Goal: Task Accomplishment & Management: Complete application form

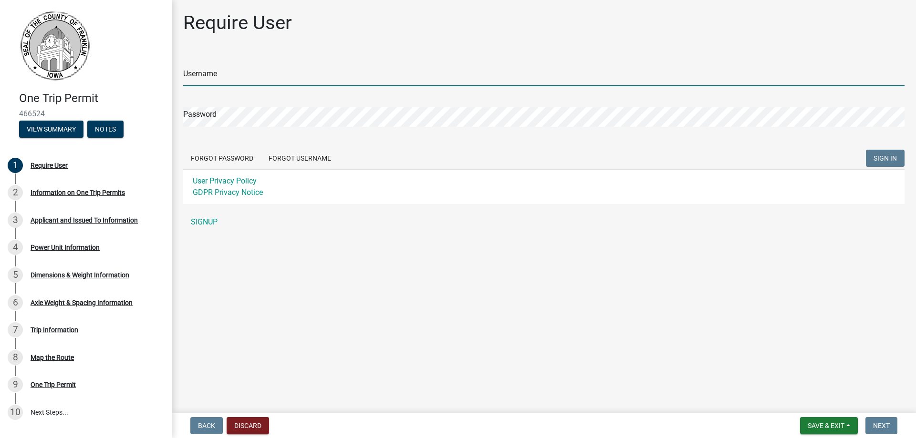
type input "TBrinkmeyer"
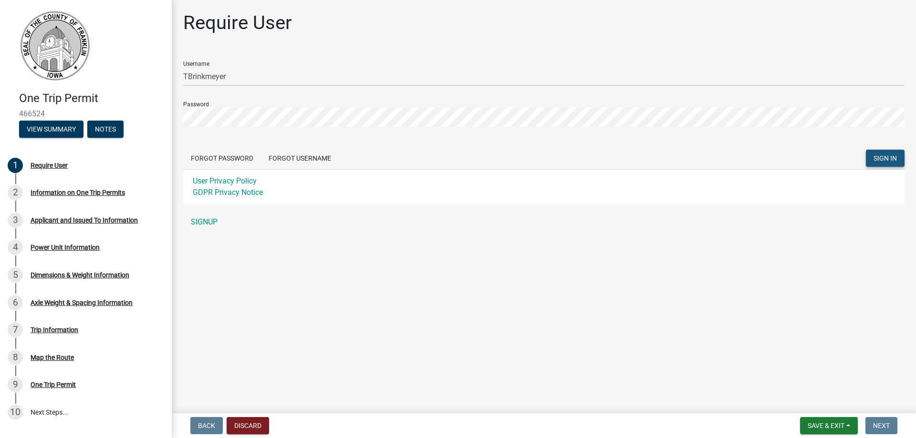
click at [888, 160] on span "SIGN IN" at bounding box center [885, 159] width 23 height 8
click at [892, 155] on span "SIGN IN" at bounding box center [885, 159] width 23 height 8
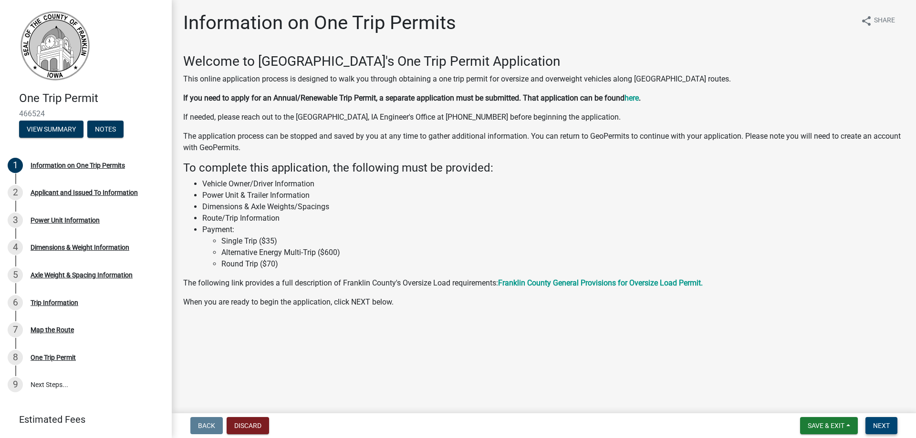
click at [876, 425] on span "Next" at bounding box center [881, 426] width 17 height 8
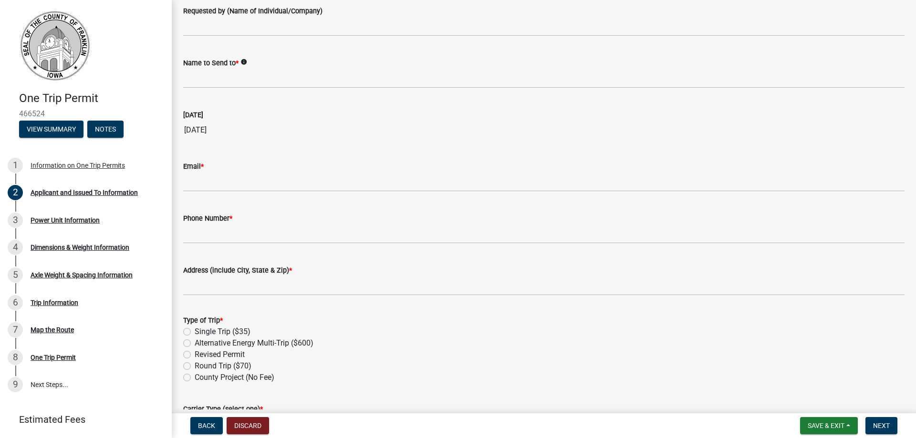
scroll to position [63, 0]
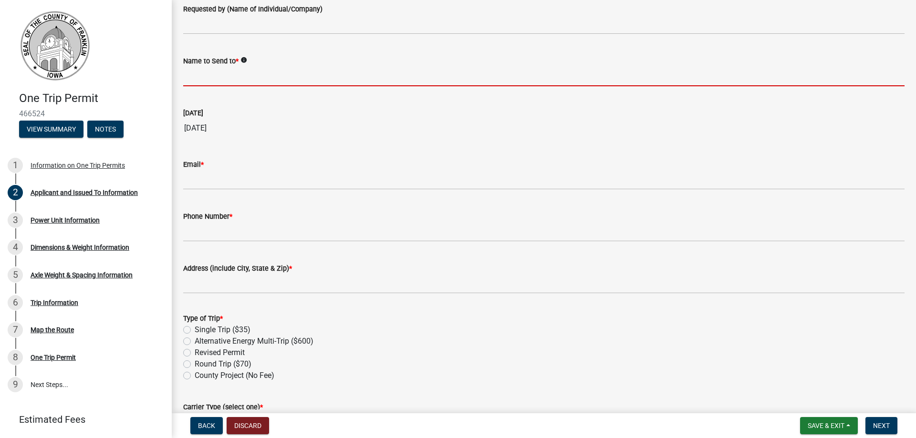
click at [217, 76] on input "Name to Send to *" at bounding box center [543, 77] width 721 height 20
type input "American TD Millwright, LLC"
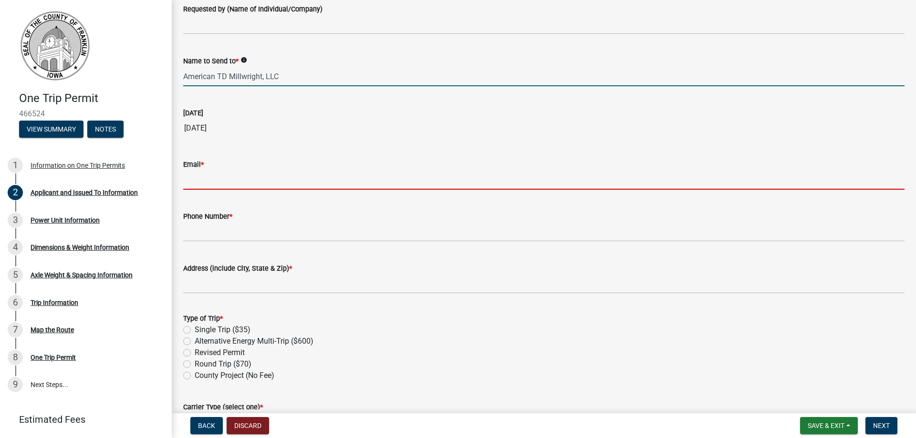
type input "[PERSON_NAME][EMAIL_ADDRESS][DOMAIN_NAME]"
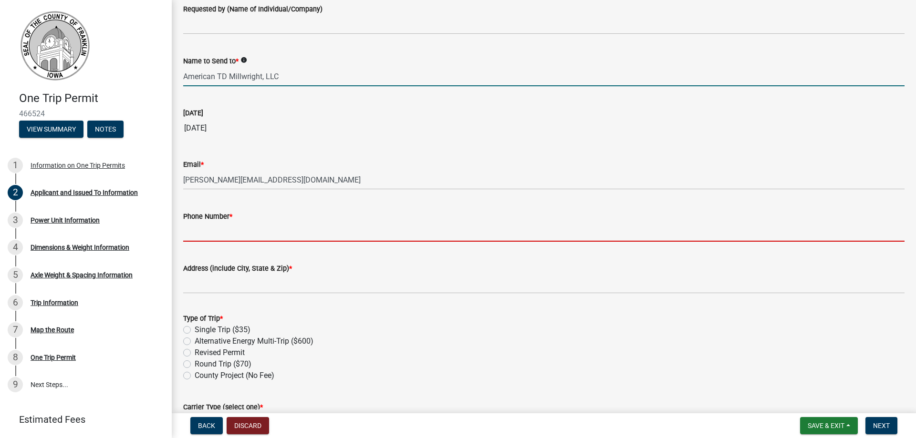
type input "5152907836"
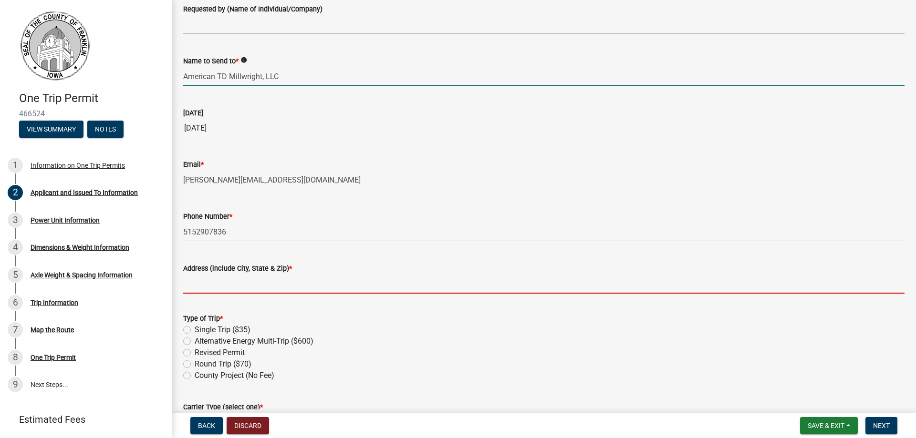
type input "[STREET_ADDRESS]"
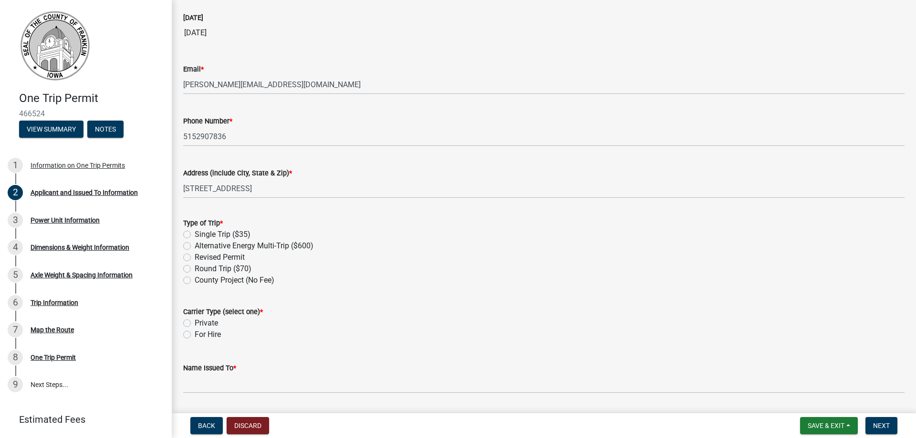
scroll to position [191, 0]
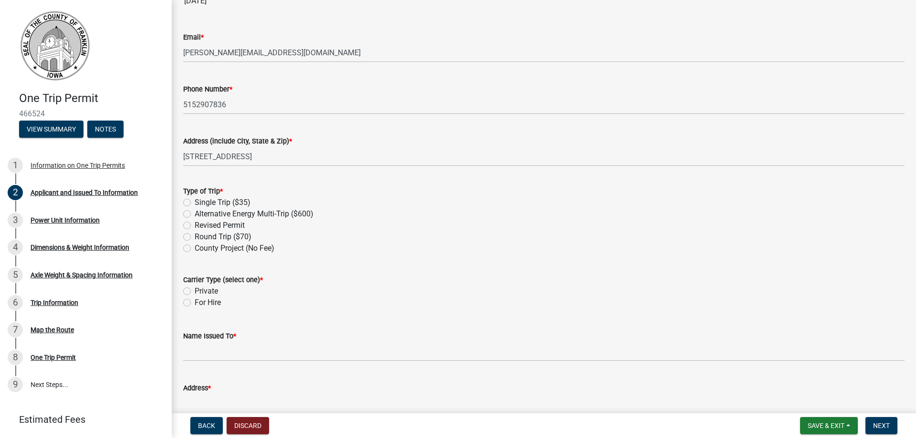
click at [195, 200] on label "Single Trip ($35)" at bounding box center [223, 202] width 56 height 11
click at [195, 200] on input "Single Trip ($35)" at bounding box center [198, 200] width 6 height 6
radio input "true"
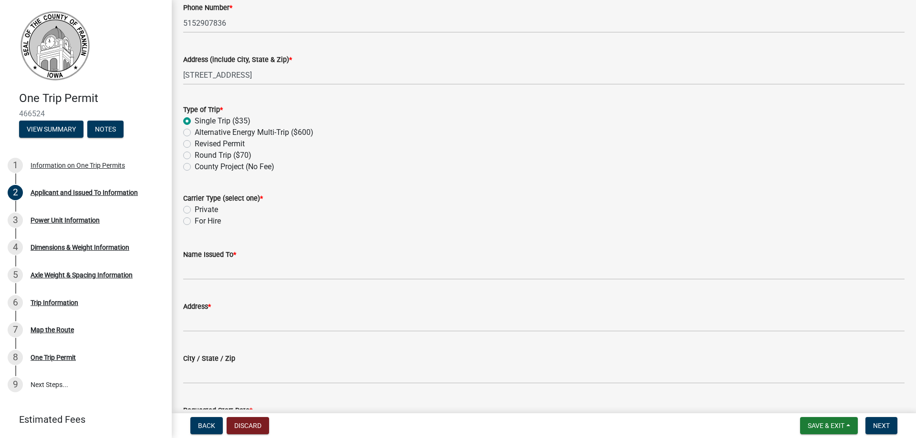
scroll to position [286, 0]
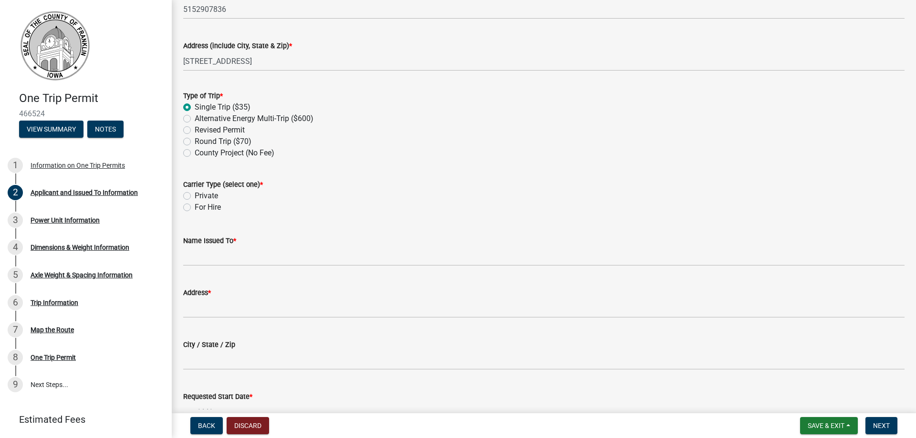
click at [195, 206] on label "For Hire" at bounding box center [208, 207] width 26 height 11
click at [195, 206] on input "For Hire" at bounding box center [198, 205] width 6 height 6
radio input "true"
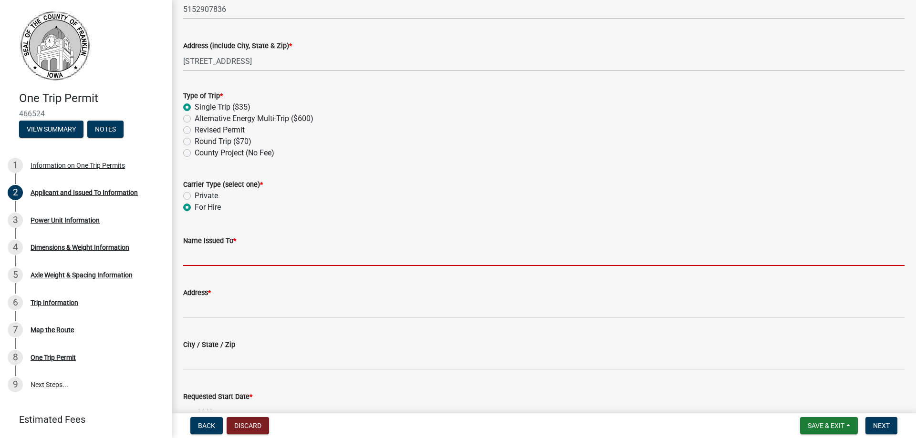
click at [235, 254] on input "Name Issued To *" at bounding box center [543, 257] width 721 height 20
type input "American TD Millwright, LLC"
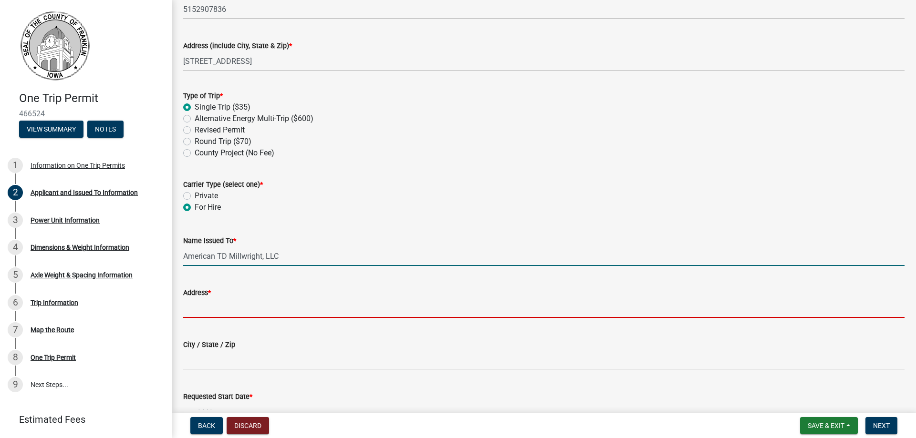
type input "[STREET_ADDRESS]"
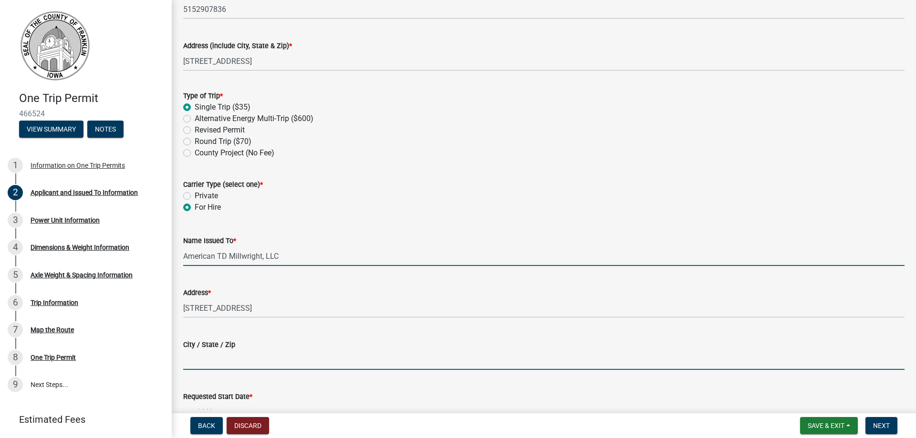
type input "Steamboat Rock"
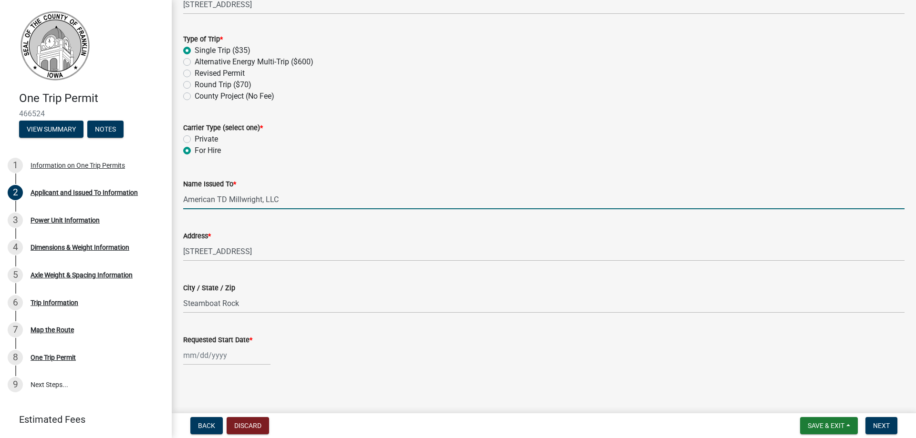
scroll to position [344, 0]
click at [213, 355] on div at bounding box center [226, 354] width 87 height 20
select select "8"
select select "2025"
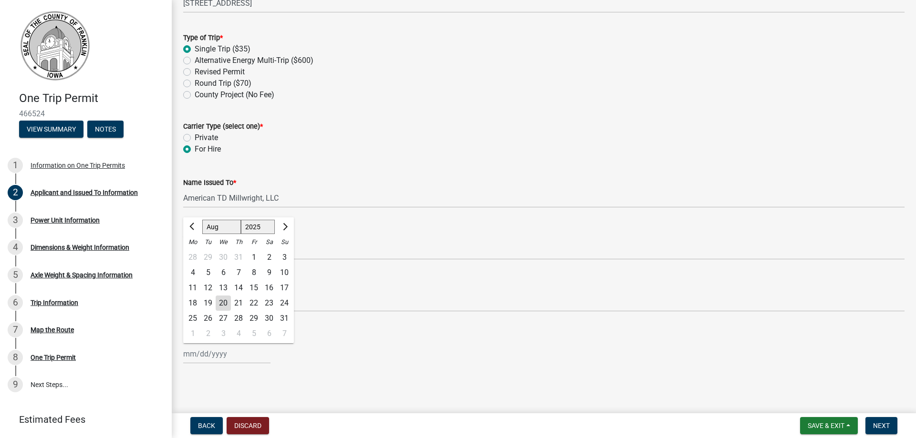
click at [226, 301] on div "20" at bounding box center [223, 303] width 15 height 15
type input "[DATE]"
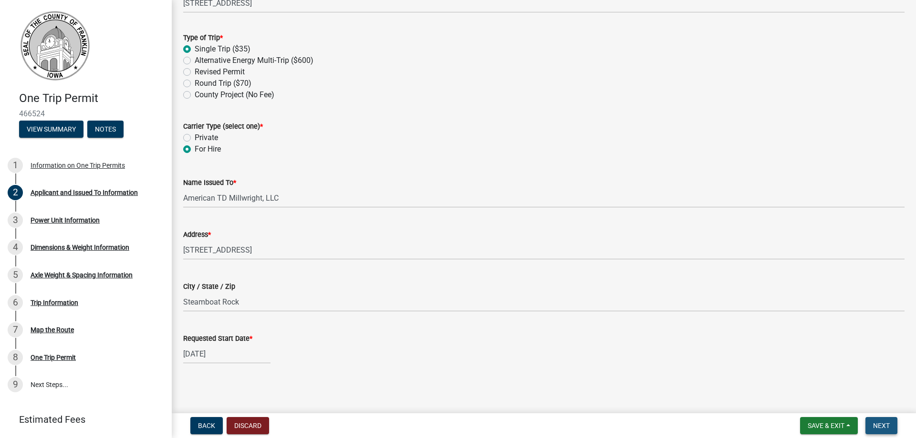
click at [881, 424] on span "Next" at bounding box center [881, 426] width 17 height 8
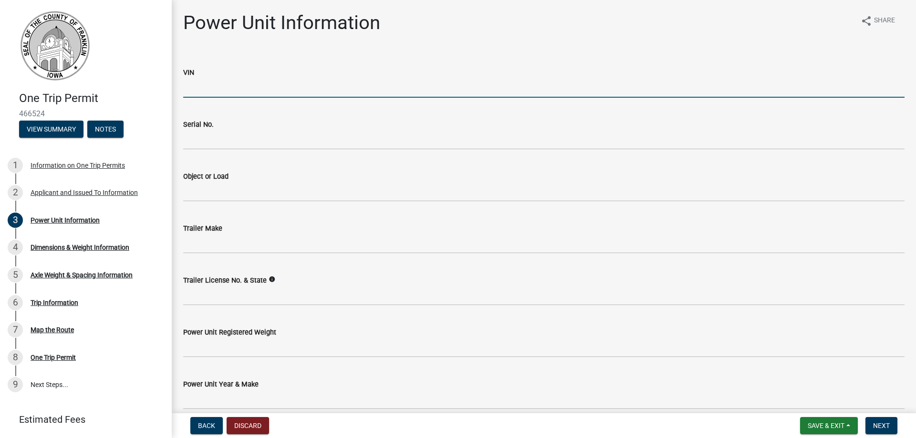
click at [229, 93] on input "VIN" at bounding box center [543, 88] width 721 height 20
type input "5137009"
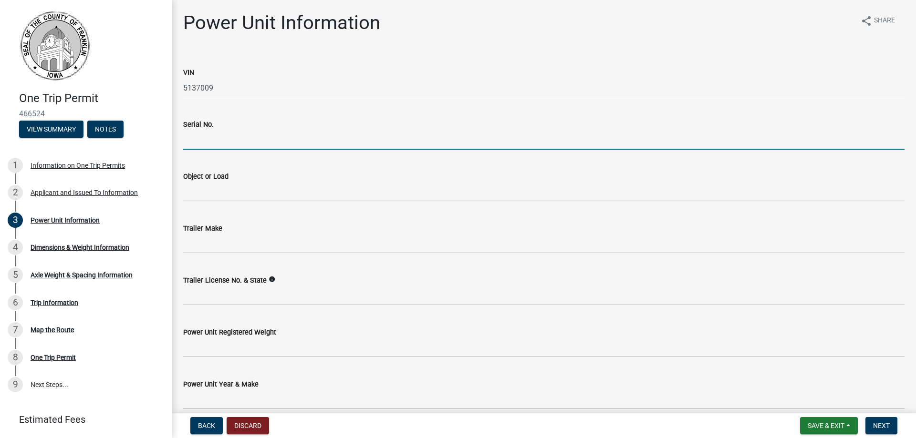
click at [227, 142] on input "Serial No." at bounding box center [543, 140] width 721 height 20
type input "5137009"
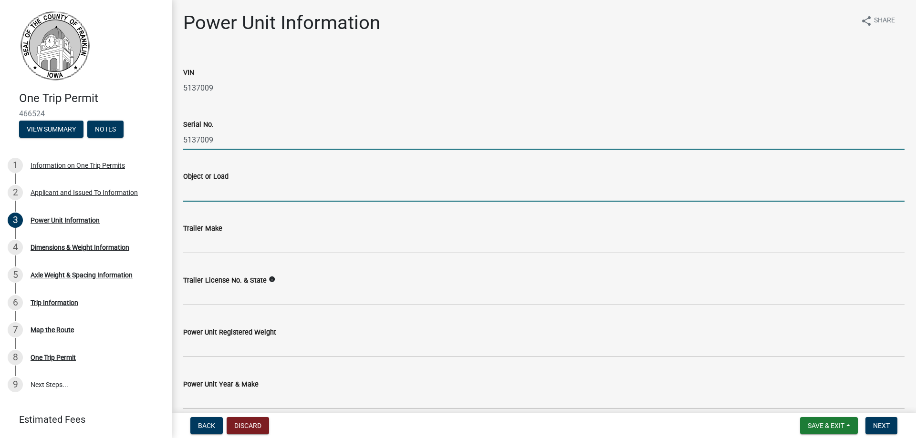
click at [206, 191] on input "Object or Load" at bounding box center [543, 192] width 721 height 20
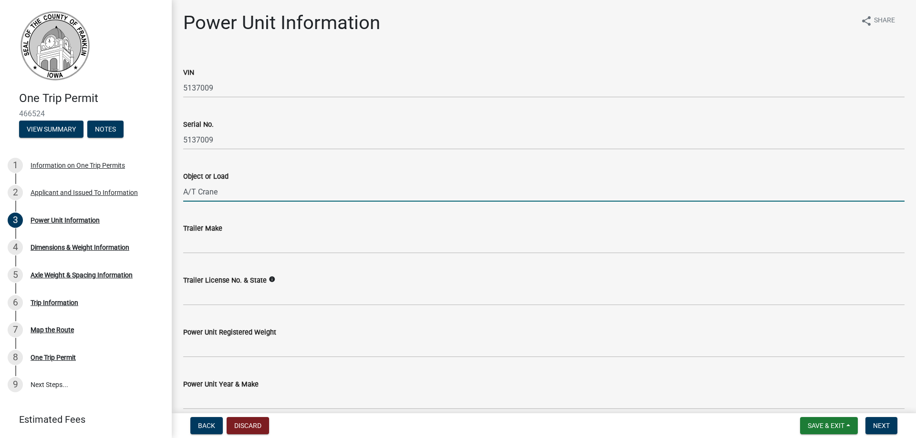
type input "A/T Crane"
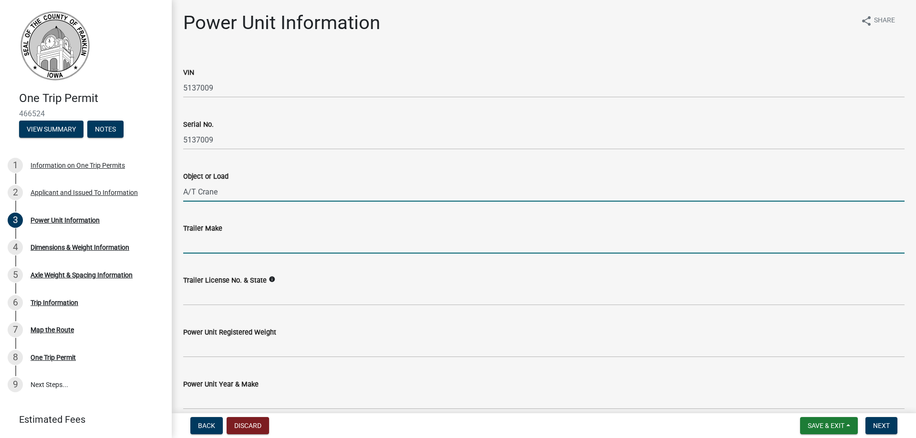
click at [195, 247] on input "Trailer Make" at bounding box center [543, 244] width 721 height 20
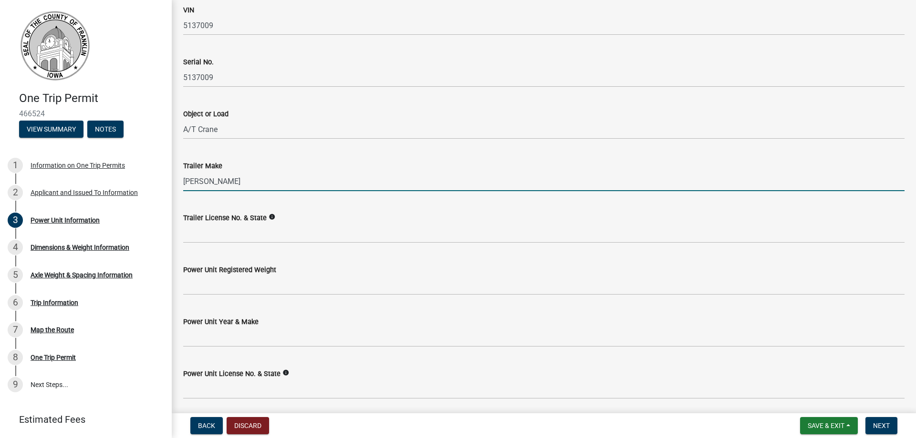
scroll to position [63, 0]
type input "[PERSON_NAME]"
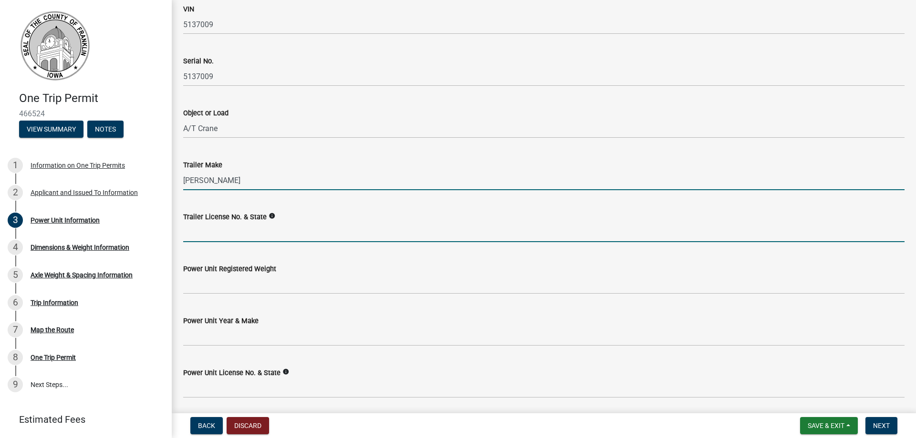
click at [224, 238] on input "Trailer License No. & State" at bounding box center [543, 233] width 721 height 20
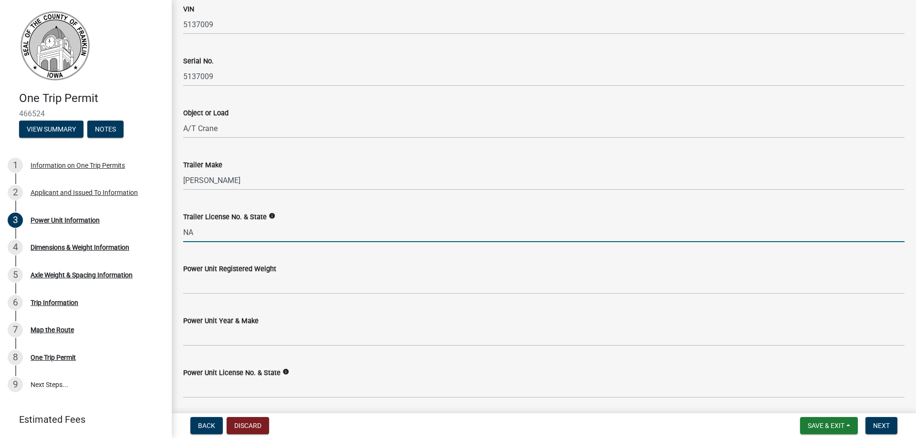
type input "NA"
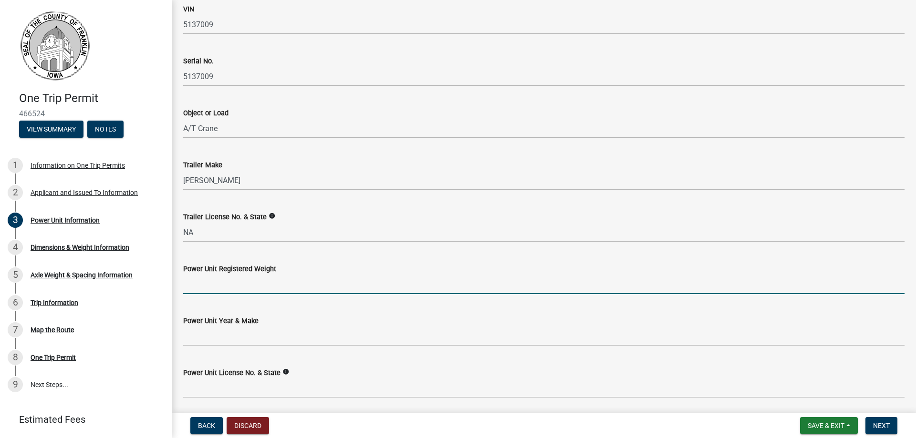
click at [204, 293] on input "Power Unit Registered Weight" at bounding box center [543, 285] width 721 height 20
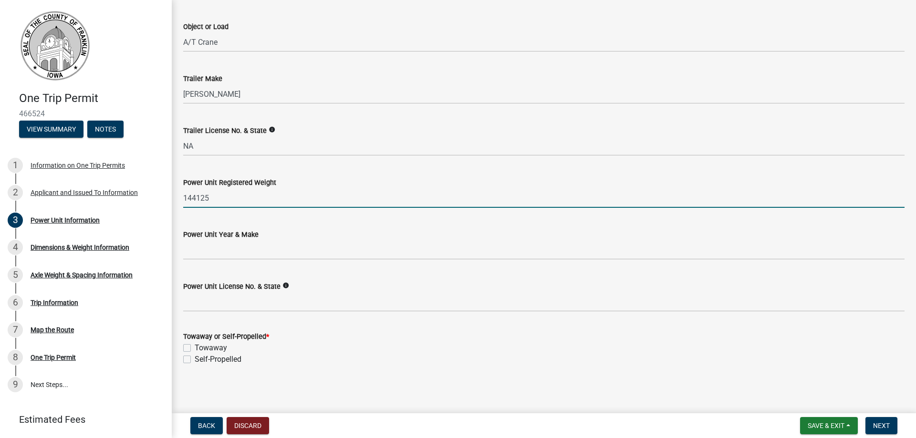
scroll to position [151, 0]
type input "144125"
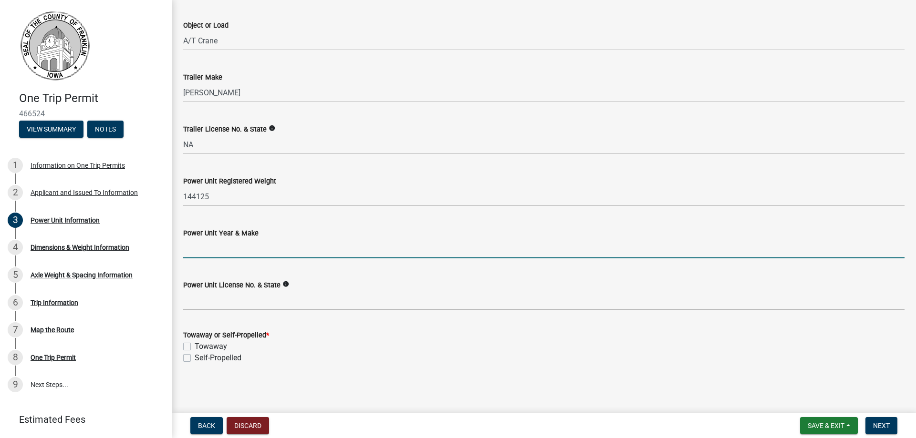
click at [211, 257] on input "Power Unit Year & Make" at bounding box center [543, 249] width 721 height 20
type input "2012"
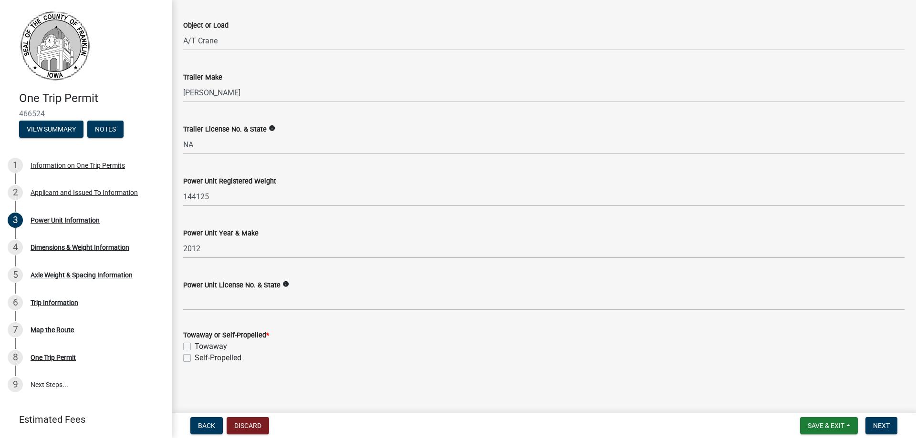
click at [195, 357] on label "Self-Propelled" at bounding box center [218, 358] width 47 height 11
click at [195, 357] on input "Self-Propelled" at bounding box center [198, 356] width 6 height 6
checkbox input "true"
checkbox input "false"
checkbox input "true"
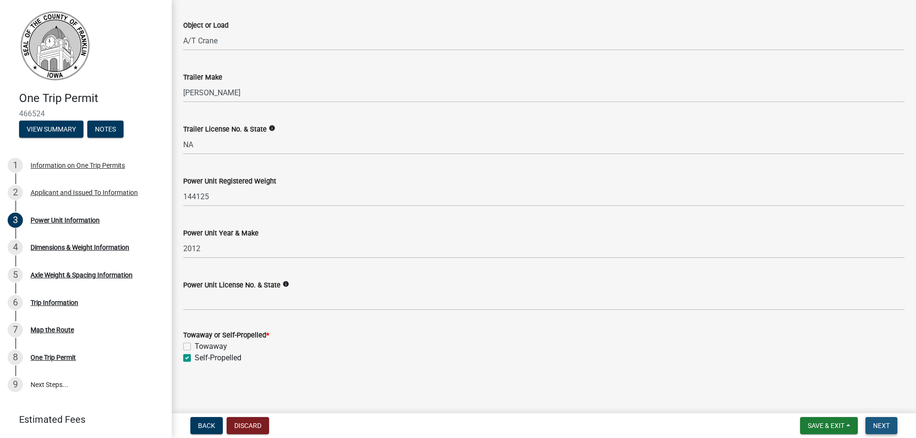
click at [893, 426] on button "Next" at bounding box center [881, 425] width 32 height 17
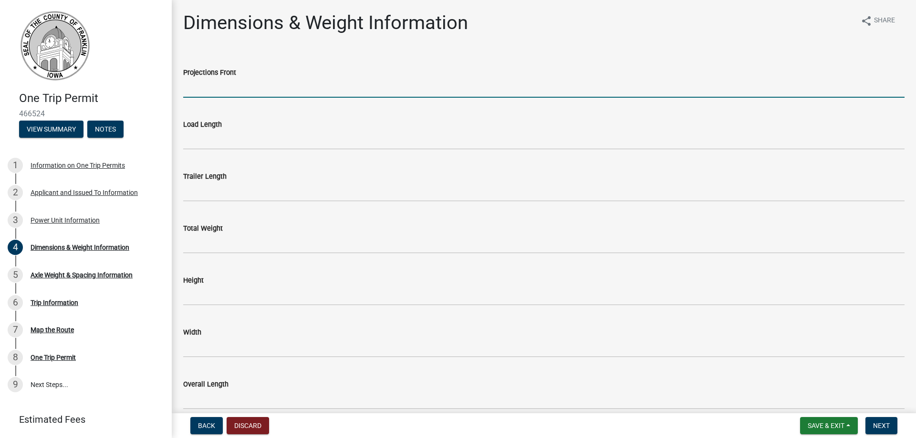
click at [222, 91] on input "Projections Front" at bounding box center [543, 88] width 721 height 20
type input "0"
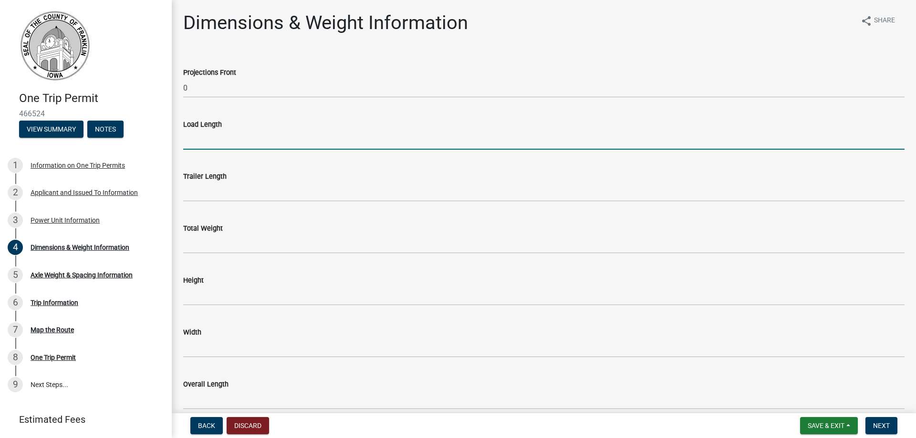
click at [213, 142] on input "Load Length" at bounding box center [543, 140] width 721 height 20
type input "75'"
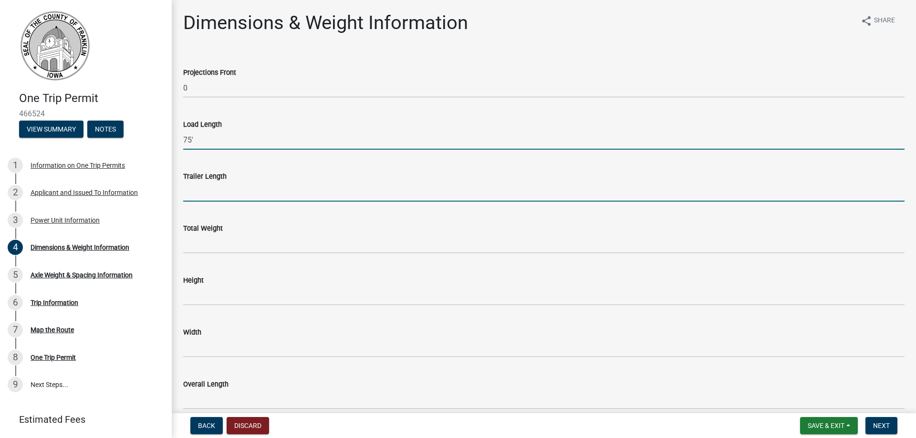
click at [201, 195] on input "Trailer Length" at bounding box center [543, 192] width 721 height 20
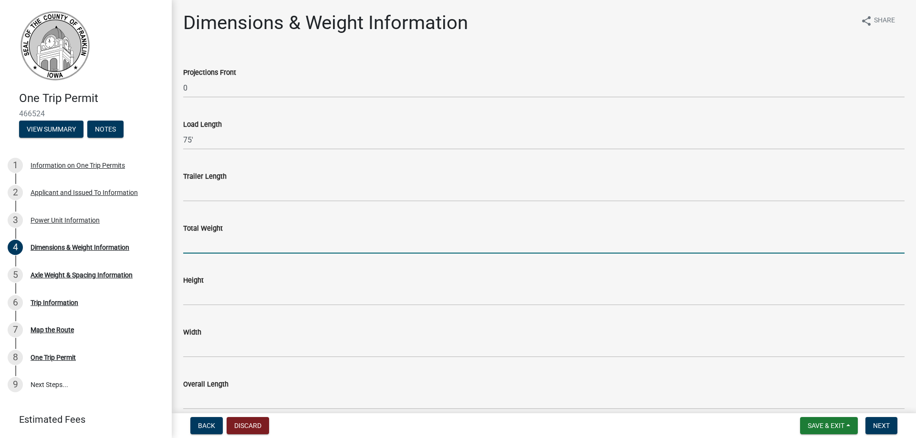
click at [202, 237] on input "Total Weight" at bounding box center [543, 244] width 721 height 20
type input "144125"
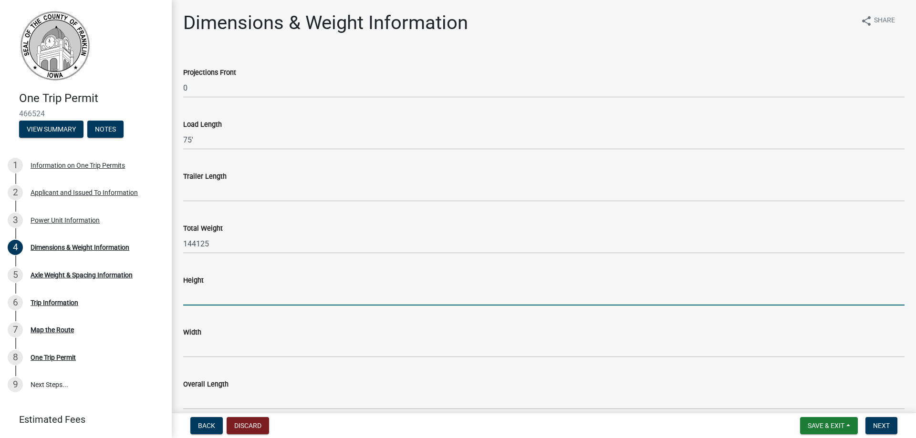
click at [192, 293] on input "Height" at bounding box center [543, 296] width 721 height 20
type input "13'10""
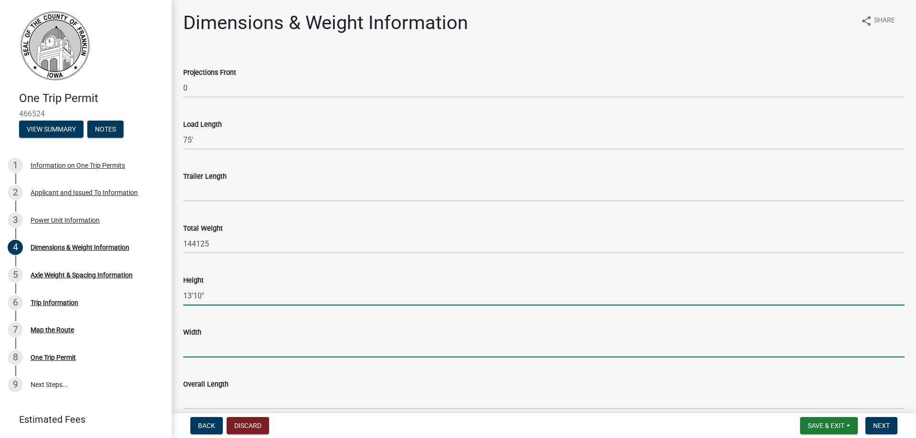
click at [201, 348] on input "Width" at bounding box center [543, 348] width 721 height 20
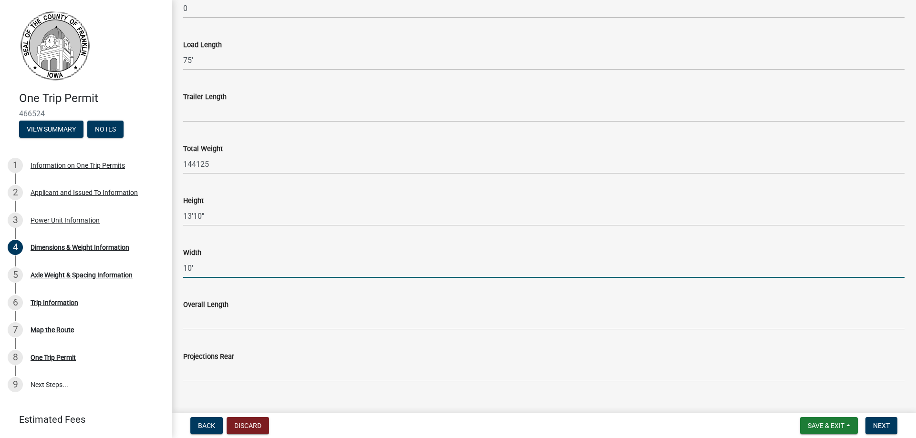
scroll to position [97, 0]
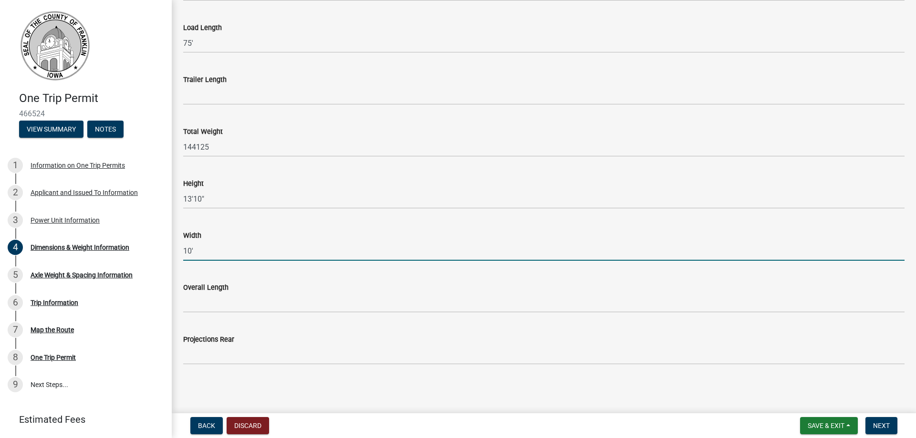
type input "10'"
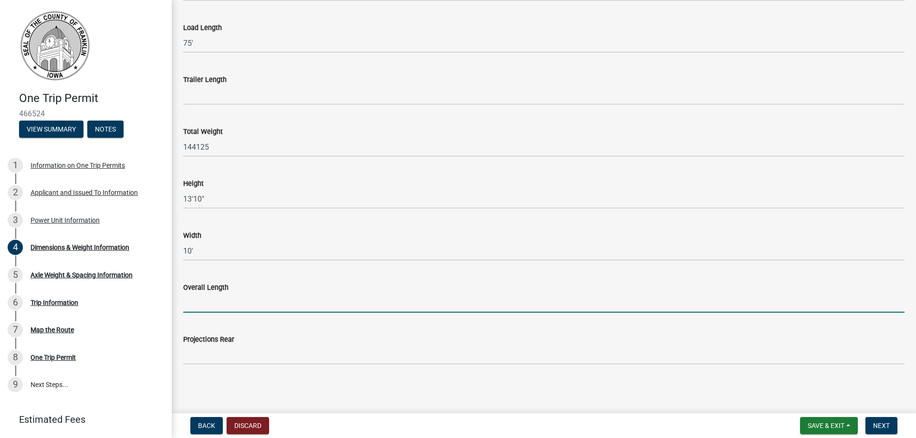
click at [194, 307] on input "Overall Length" at bounding box center [543, 303] width 721 height 20
type input "75'"
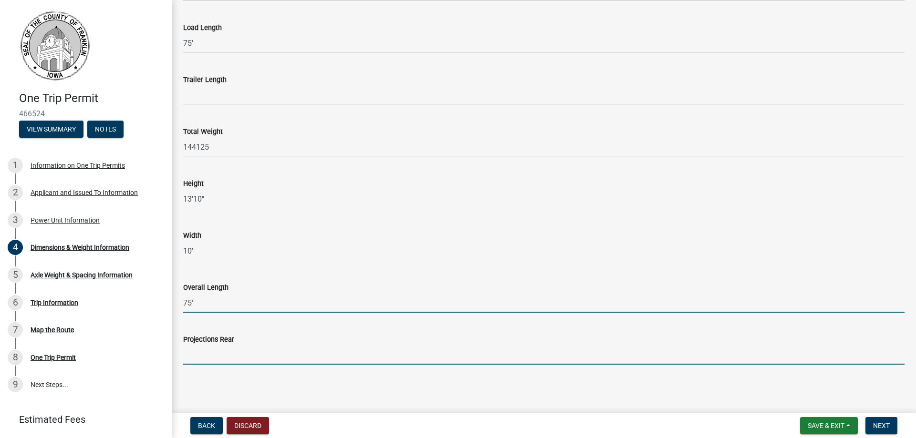
click at [211, 358] on input "Projections Rear" at bounding box center [543, 355] width 721 height 20
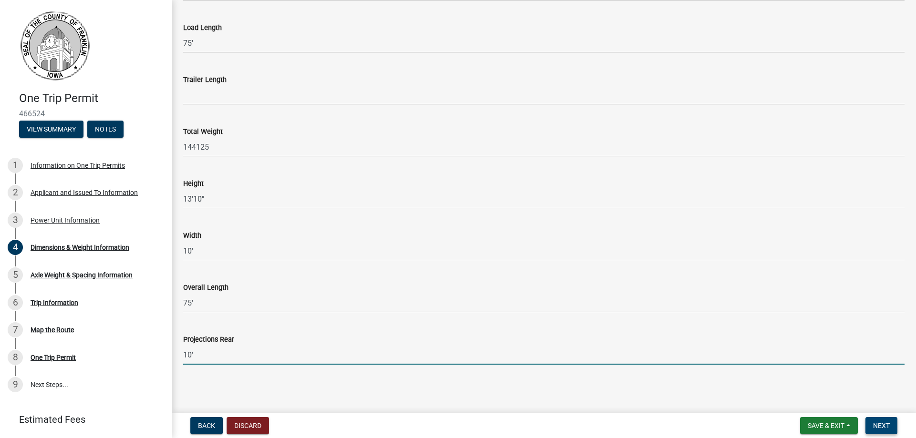
type input "10'"
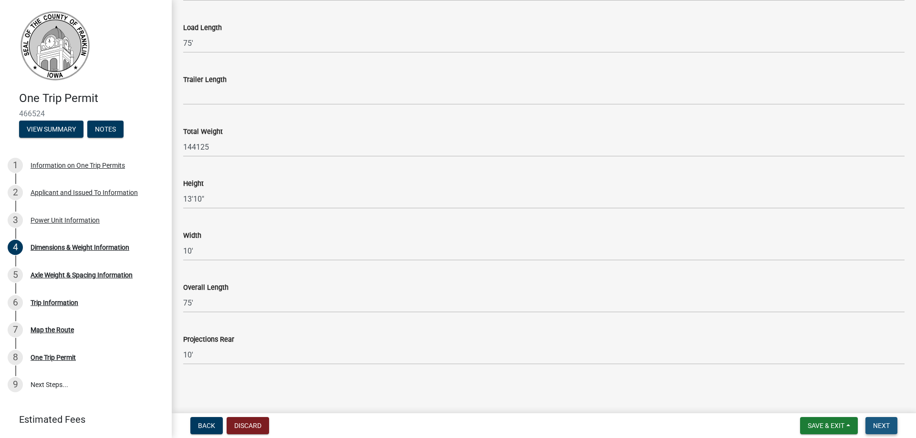
click at [890, 422] on span "Next" at bounding box center [881, 426] width 17 height 8
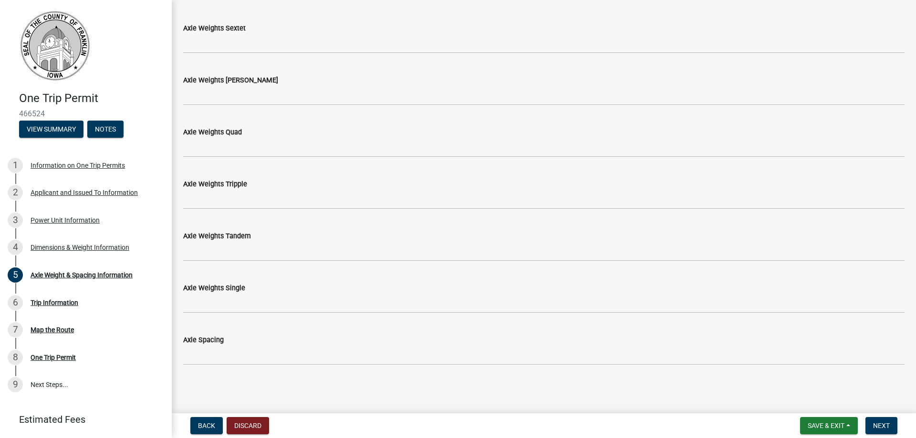
scroll to position [45, 0]
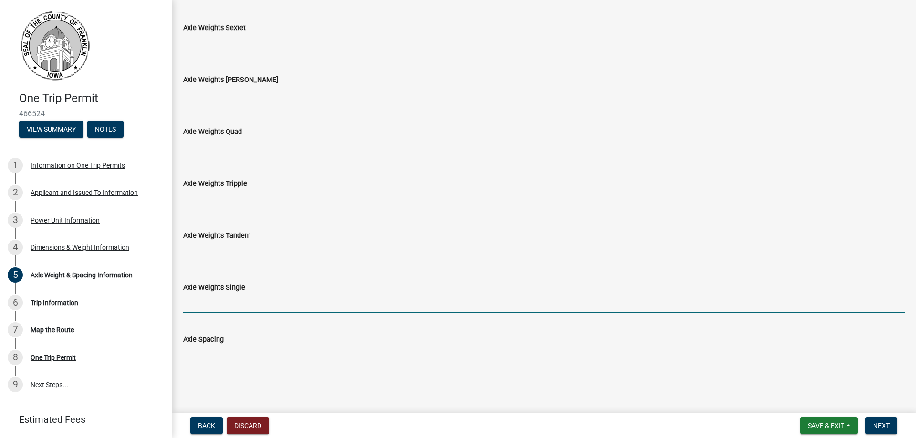
click at [198, 304] on input "Axle Weights Single" at bounding box center [543, 303] width 721 height 20
type input "24000,"
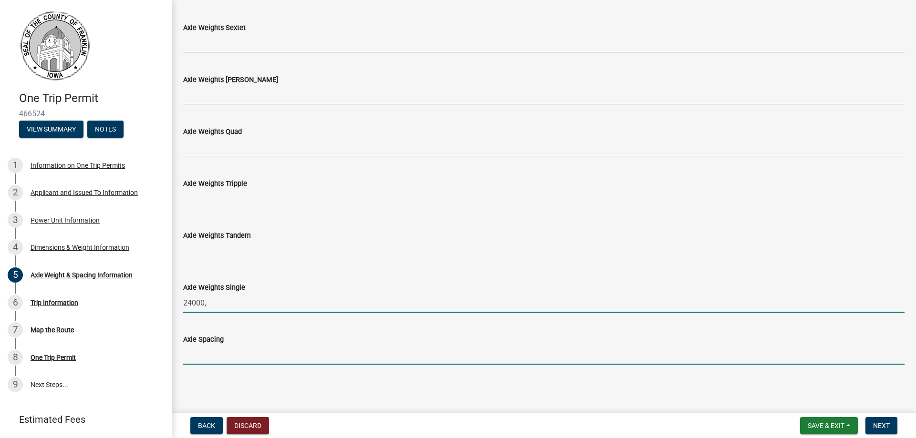
click at [212, 354] on input "Axle Spacing" at bounding box center [543, 355] width 721 height 20
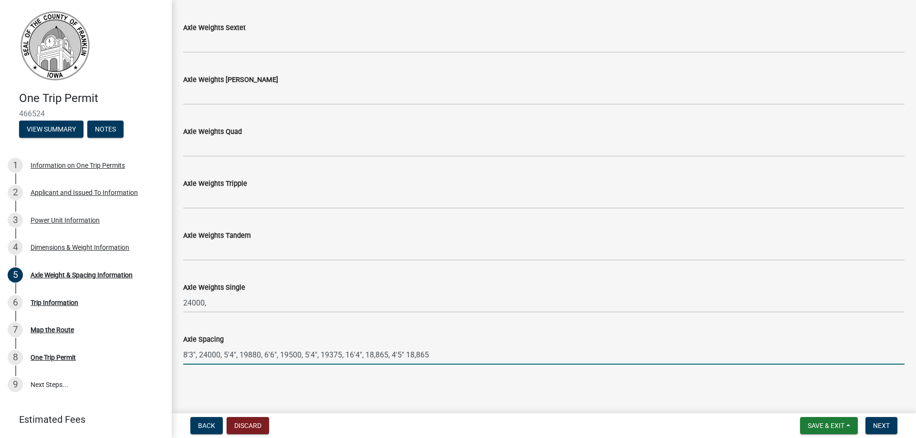
click at [329, 357] on input "8'3", 24000, 5'4", 19880, 6'6", 19500, 5'4", 19375, 16'4", 18,865, 4'5" 18,865" at bounding box center [543, 355] width 721 height 20
click at [331, 355] on input "8'3", 24000, 5'4", 19880, 6'6", 19500, 5'4", 19375, 16'4", 18,865, 4'5" 18,865" at bounding box center [543, 355] width 721 height 20
click at [290, 354] on input "8'3", 24000, 5'4", 19880, 6'6", 19500, 5'4", 19,375, 16'4", 18,865, 4'5" 18,865" at bounding box center [543, 355] width 721 height 20
click at [247, 355] on input "8'3", 24000, 5'4", 19880, 6'6", 19,500, 5'4", 19,375, 16'4", 18,865, 4'5" 18,865" at bounding box center [543, 355] width 721 height 20
click at [209, 355] on input "8'3", 24000, 5'4", 19,880, 6'6", 19,500, 5'4", 19,375, 16'4", 18,865, 4'5" 18,8…" at bounding box center [543, 355] width 721 height 20
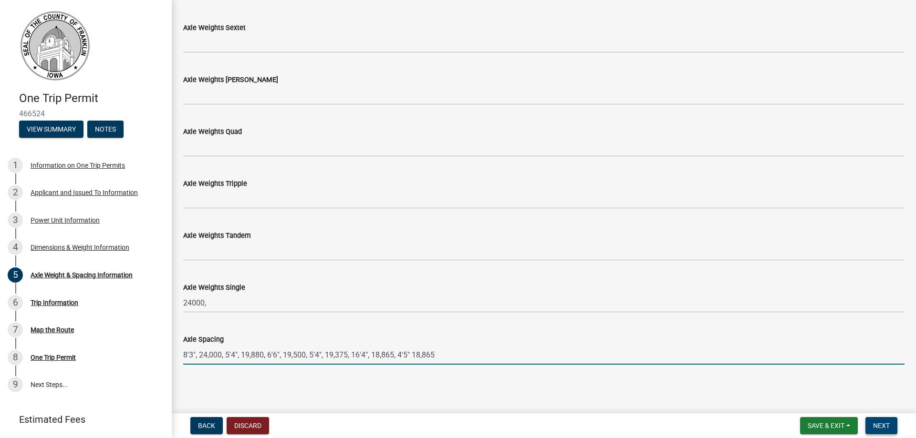
type input "8'3", 24,000, 5'4", 19,880, 6'6", 19,500, 5'4", 19,375, 16'4", 18,865, 4'5" 18,…"
click at [885, 425] on span "Next" at bounding box center [881, 426] width 17 height 8
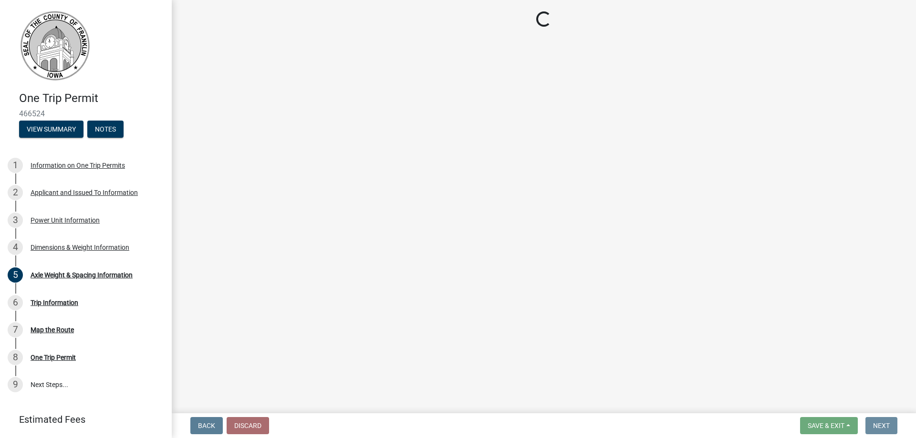
scroll to position [0, 0]
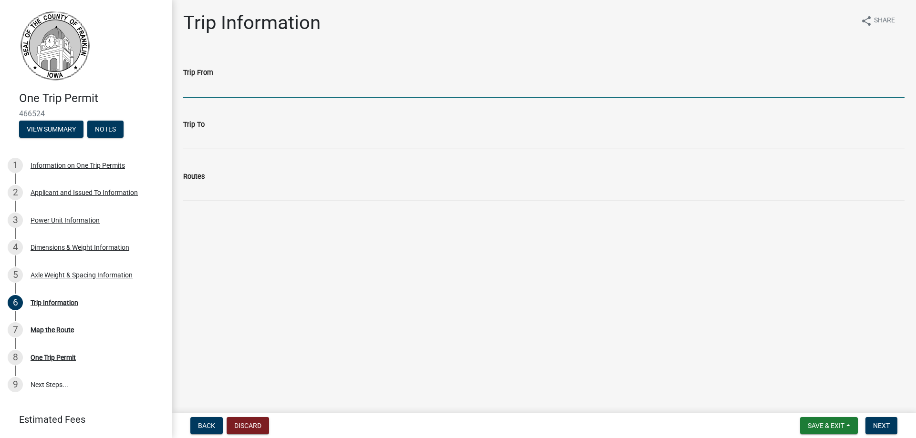
click at [250, 96] on input "Trip From" at bounding box center [543, 88] width 721 height 20
type input "[PERSON_NAME] Cooperative, [PERSON_NAME], [GEOGRAPHIC_DATA]"
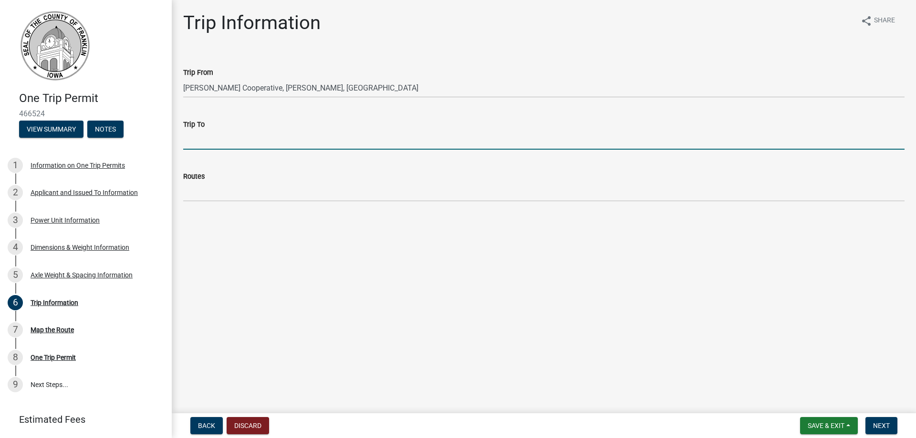
click at [201, 146] on input "Trip To" at bounding box center [543, 140] width 721 height 20
type input "Hwy 3 and Gull ave"
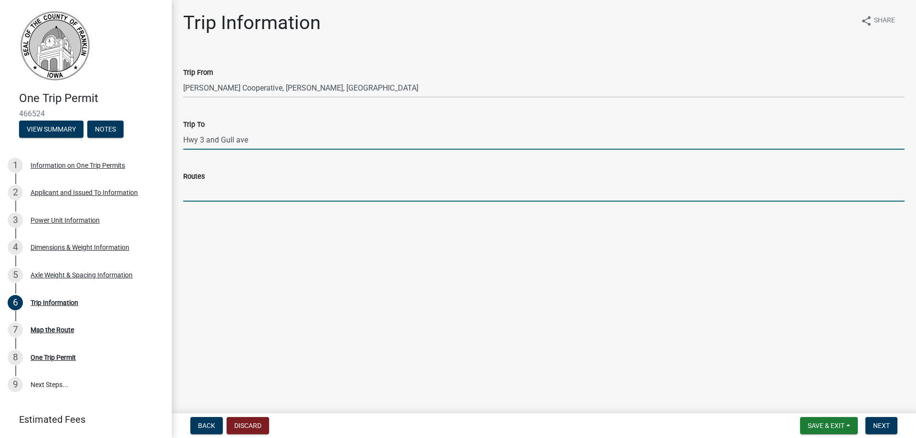
click at [200, 198] on input "Routes" at bounding box center [543, 192] width 721 height 20
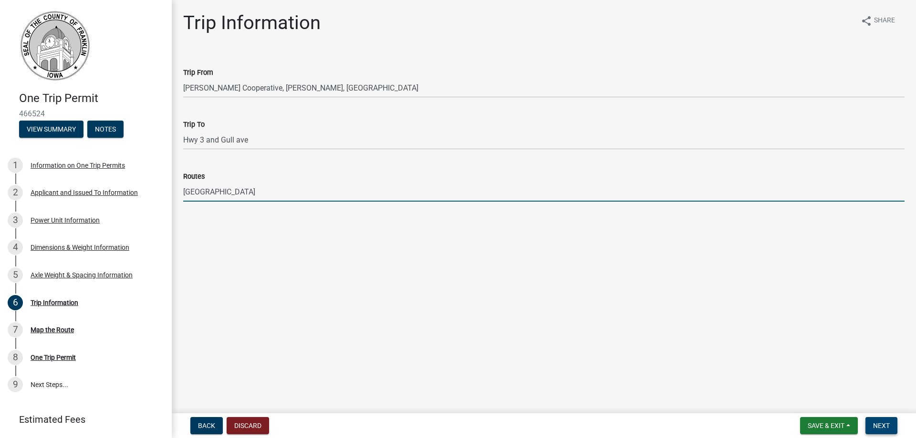
type input "[GEOGRAPHIC_DATA]"
click at [884, 423] on span "Next" at bounding box center [881, 426] width 17 height 8
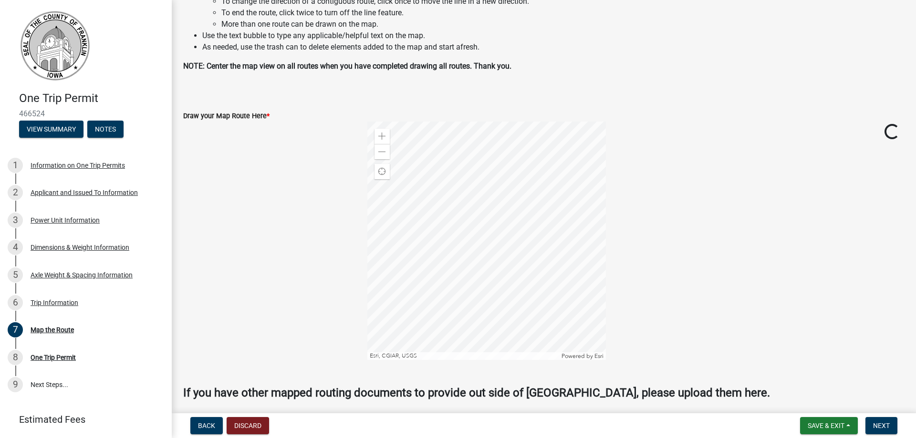
scroll to position [191, 0]
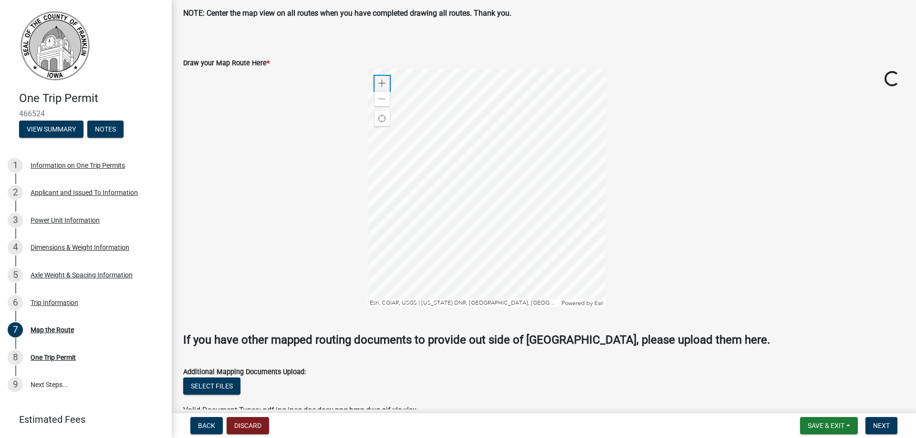
click at [380, 86] on span at bounding box center [382, 84] width 8 height 8
click at [414, 250] on div at bounding box center [486, 188] width 239 height 239
click at [457, 228] on div at bounding box center [486, 188] width 239 height 239
click at [377, 88] on div "Zoom in" at bounding box center [382, 83] width 15 height 15
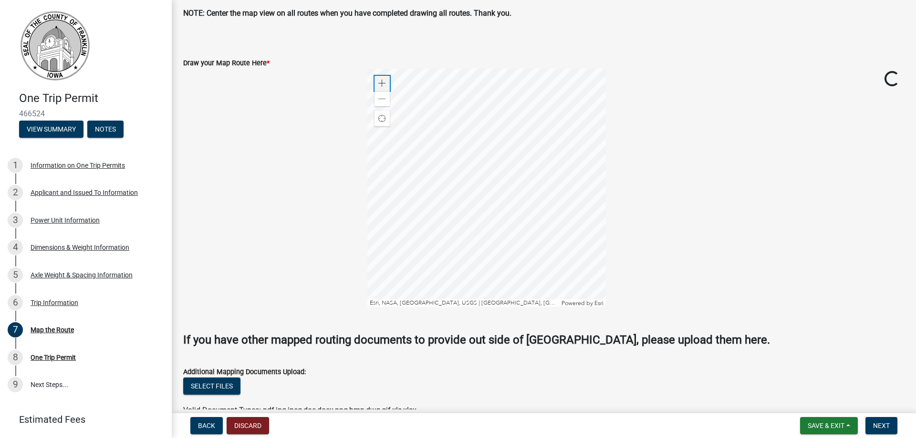
click at [377, 88] on div "Zoom in" at bounding box center [382, 83] width 15 height 15
click at [606, 186] on div at bounding box center [486, 188] width 239 height 239
click at [222, 87] on span "Sketch Layer" at bounding box center [277, 84] width 136 height 9
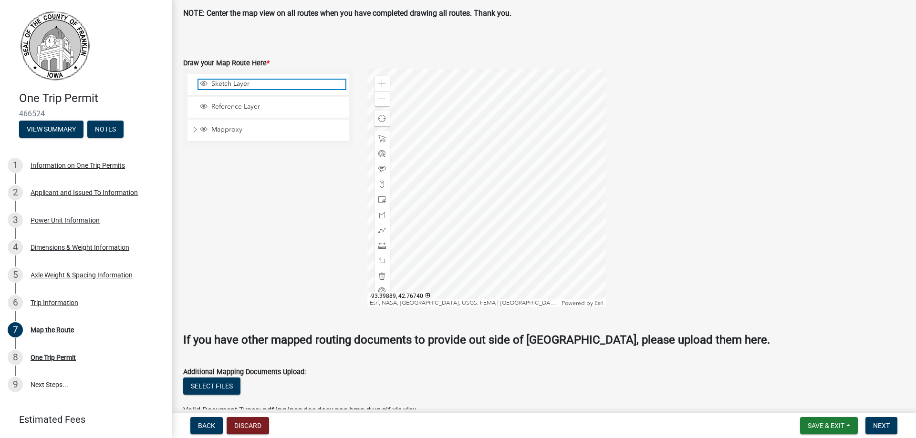
click at [233, 86] on span "Sketch Layer" at bounding box center [277, 84] width 136 height 9
click at [510, 223] on div at bounding box center [486, 188] width 239 height 239
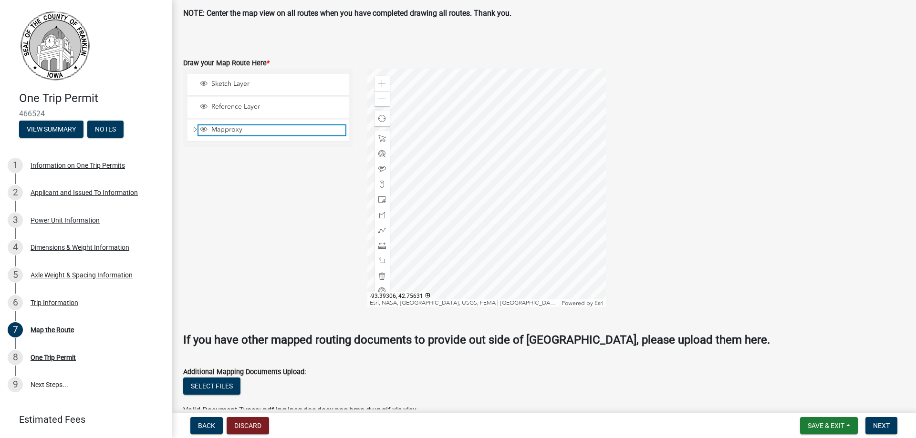
click at [243, 130] on span "Mapproxy" at bounding box center [277, 129] width 136 height 9
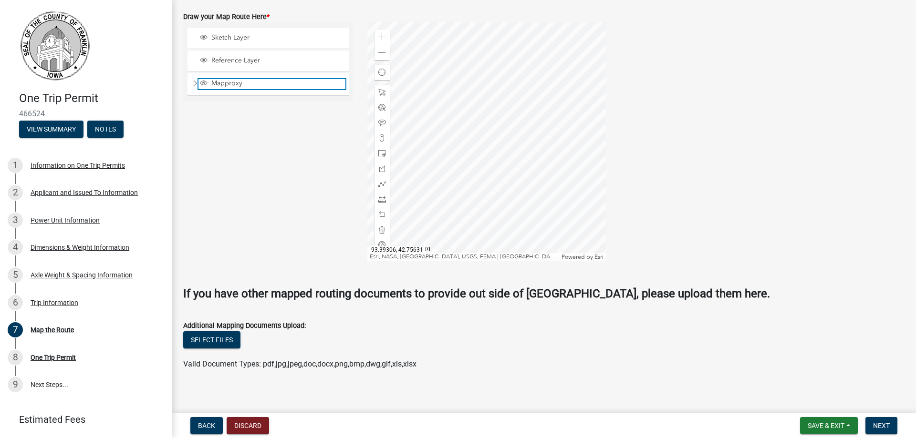
scroll to position [243, 0]
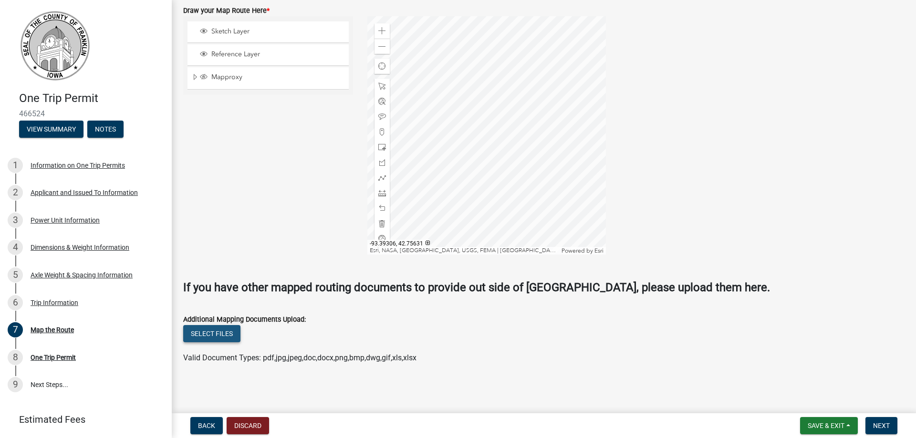
click at [216, 335] on button "Select files" at bounding box center [211, 333] width 57 height 17
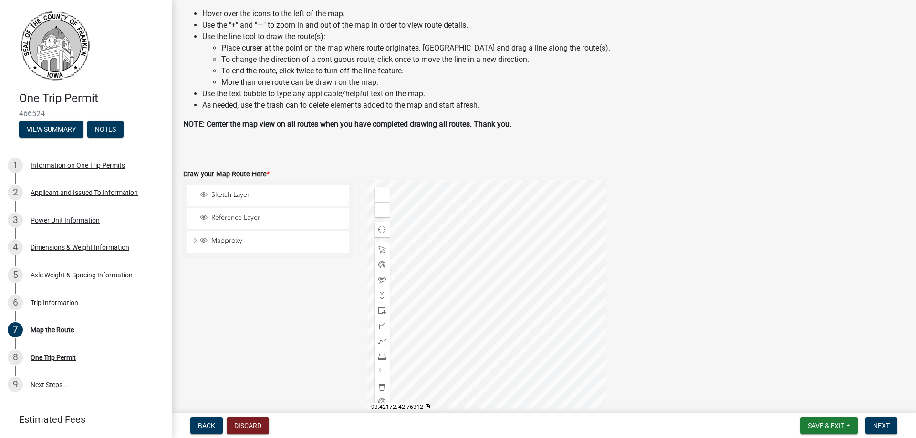
scroll to position [95, 0]
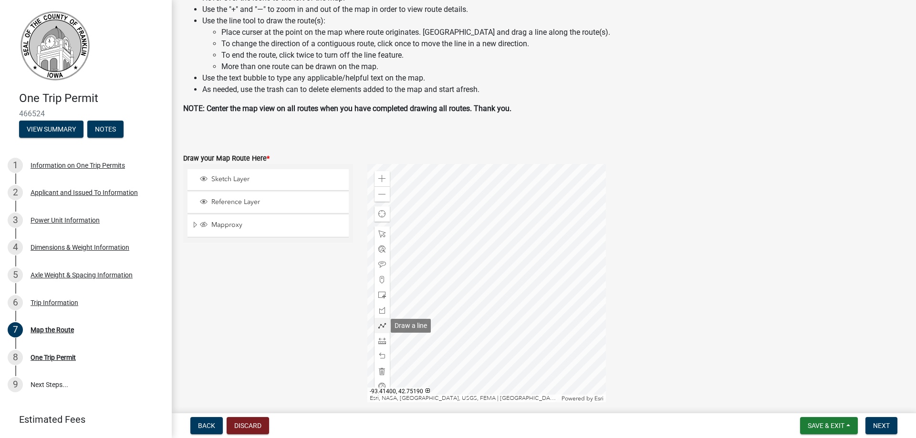
click at [378, 322] on div at bounding box center [382, 325] width 15 height 15
click at [515, 256] on div at bounding box center [486, 283] width 239 height 239
click at [510, 322] on div at bounding box center [486, 283] width 239 height 239
click at [875, 421] on button "Next" at bounding box center [881, 425] width 32 height 17
click at [886, 425] on span "Next" at bounding box center [881, 426] width 17 height 8
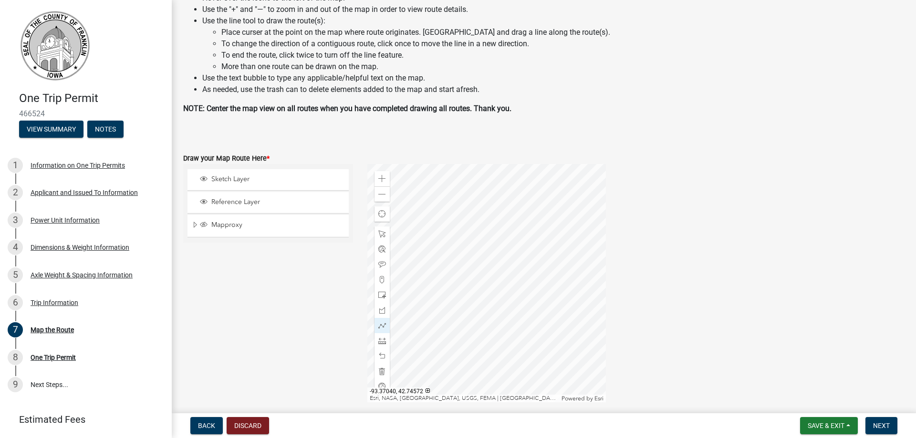
click at [511, 323] on div at bounding box center [486, 283] width 239 height 239
click at [379, 231] on span at bounding box center [382, 234] width 8 height 8
click at [384, 327] on span at bounding box center [382, 326] width 8 height 8
click at [516, 257] on div at bounding box center [486, 283] width 239 height 239
click at [516, 267] on div at bounding box center [486, 283] width 239 height 239
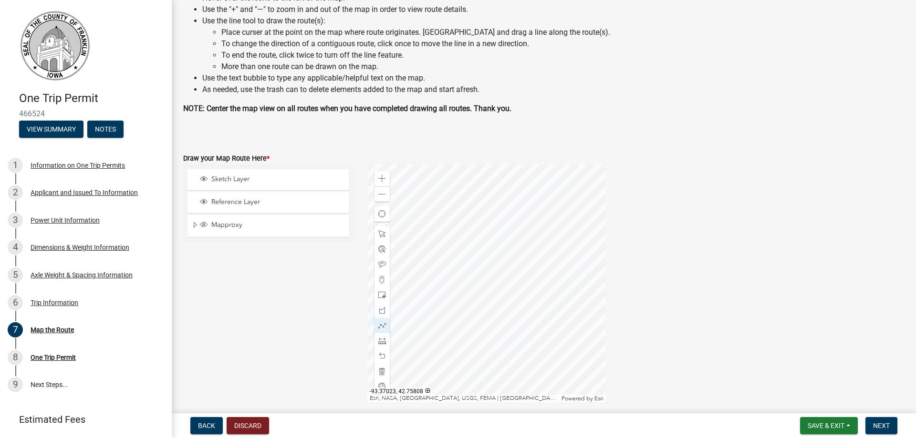
click at [510, 275] on div at bounding box center [486, 283] width 239 height 239
click at [510, 323] on div at bounding box center [486, 283] width 239 height 239
click at [886, 424] on span "Next" at bounding box center [881, 426] width 17 height 8
click at [812, 426] on span "Save & Exit" at bounding box center [826, 426] width 37 height 8
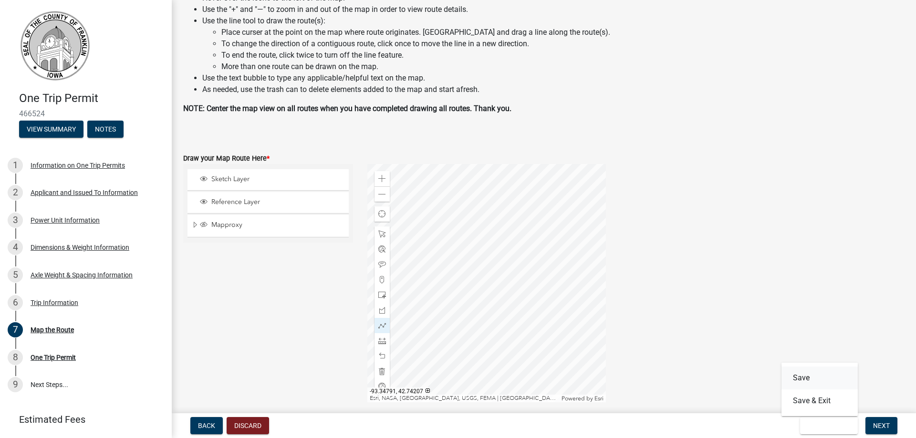
click at [794, 380] on button "Save" at bounding box center [819, 378] width 76 height 23
click at [883, 428] on span "Next" at bounding box center [881, 426] width 17 height 8
click at [378, 234] on span at bounding box center [382, 234] width 8 height 8
click at [379, 326] on span at bounding box center [382, 326] width 8 height 8
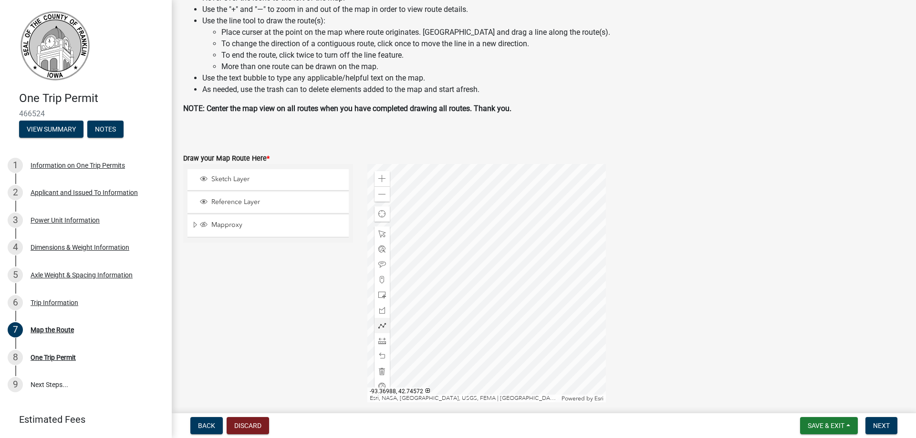
click at [510, 322] on div at bounding box center [486, 283] width 239 height 239
click at [514, 255] on div at bounding box center [486, 283] width 239 height 239
click at [882, 422] on span "Next" at bounding box center [881, 426] width 17 height 8
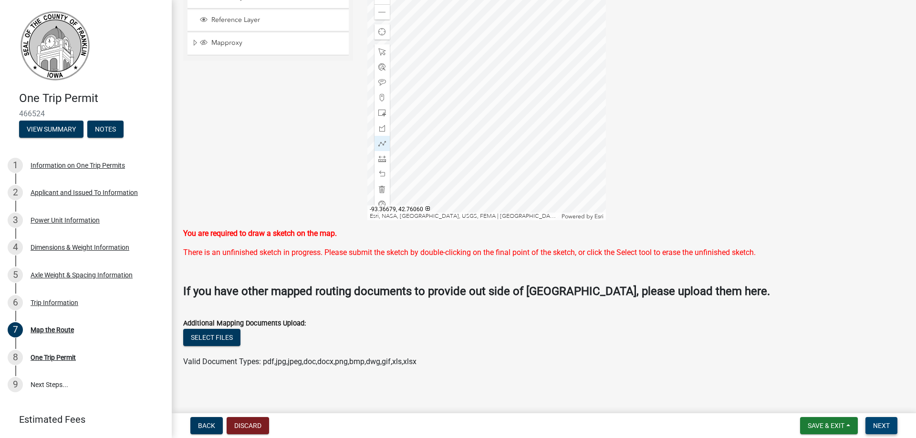
scroll to position [281, 0]
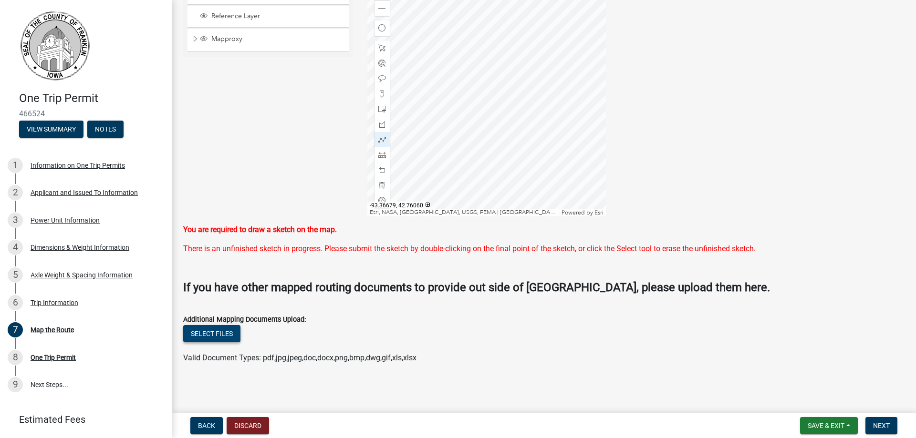
click at [228, 335] on button "Select files" at bounding box center [211, 333] width 57 height 17
click at [510, 136] on div at bounding box center [486, 97] width 239 height 239
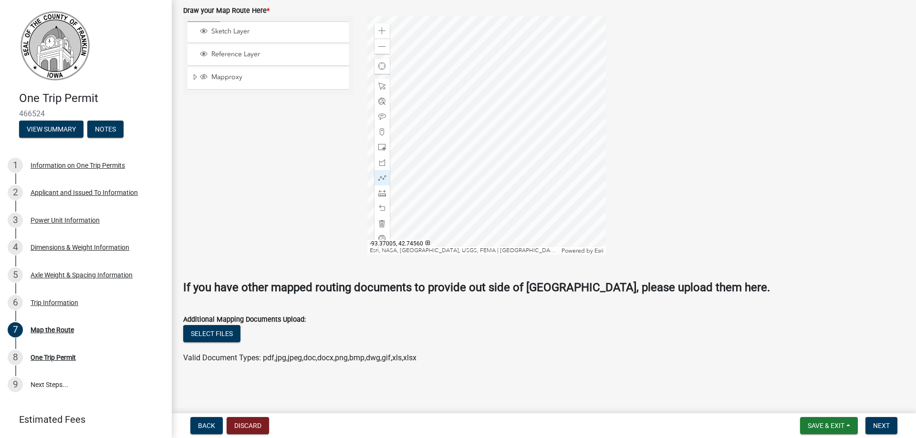
scroll to position [243, 0]
click at [886, 423] on span "Next" at bounding box center [881, 426] width 17 height 8
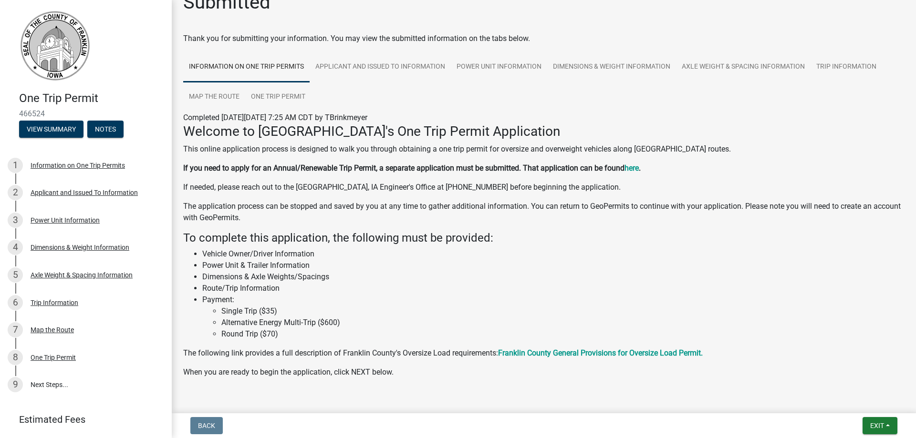
scroll to position [45, 0]
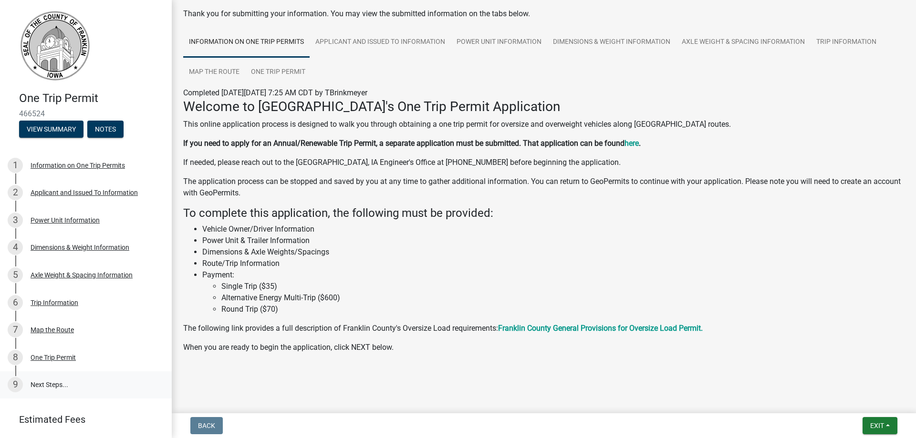
click at [55, 385] on link "9 Next Steps..." at bounding box center [86, 386] width 172 height 28
click at [886, 422] on button "Exit" at bounding box center [880, 425] width 35 height 17
